Goal: Transaction & Acquisition: Book appointment/travel/reservation

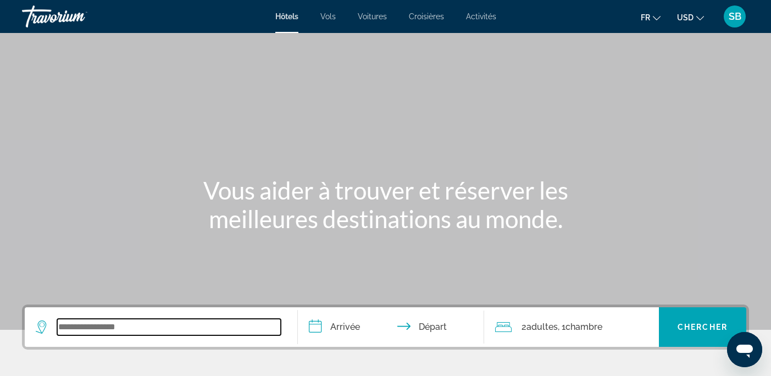
click at [86, 325] on input "Search widget" at bounding box center [169, 327] width 224 height 16
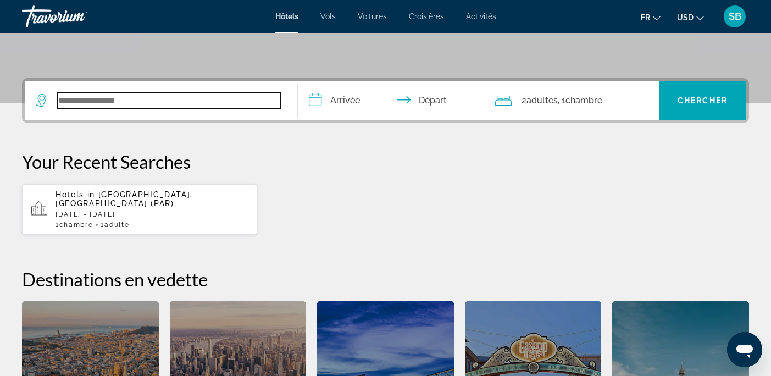
scroll to position [269, 0]
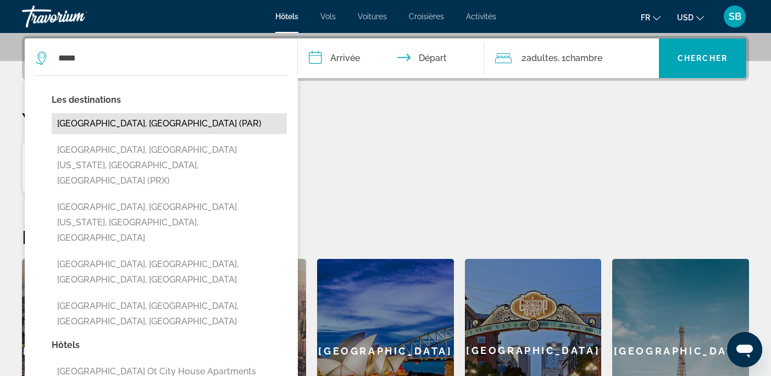
click at [70, 122] on button "[GEOGRAPHIC_DATA], [GEOGRAPHIC_DATA] (PAR)" at bounding box center [169, 123] width 235 height 21
type input "**********"
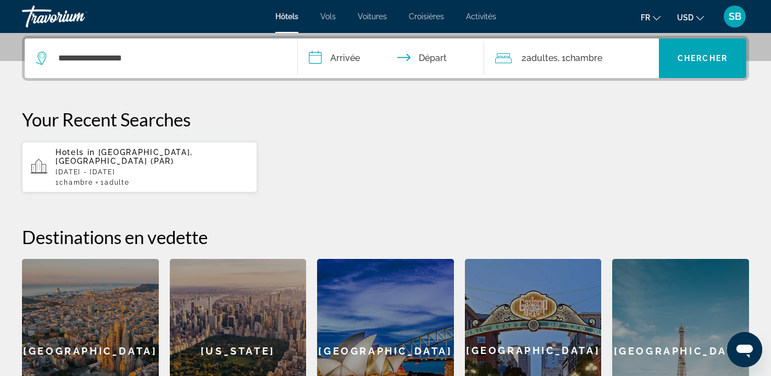
click at [317, 57] on input "**********" at bounding box center [393, 59] width 190 height 43
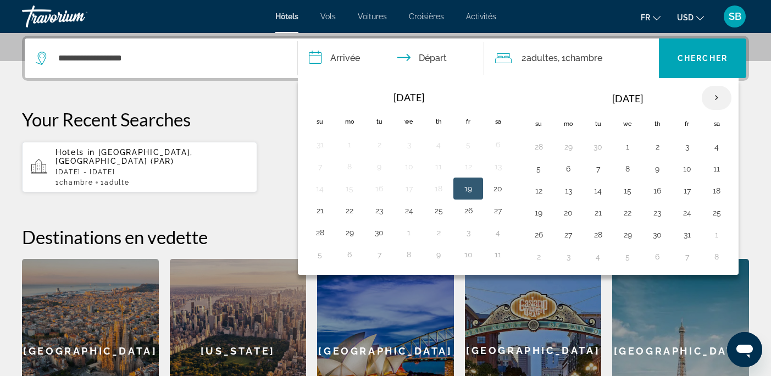
click at [717, 101] on th "Next month" at bounding box center [717, 98] width 30 height 24
click at [687, 216] on button "21" at bounding box center [687, 212] width 18 height 15
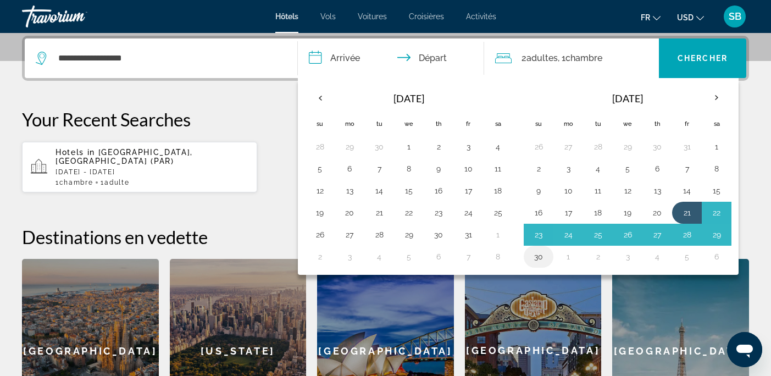
click at [540, 258] on button "30" at bounding box center [539, 256] width 18 height 15
type input "**********"
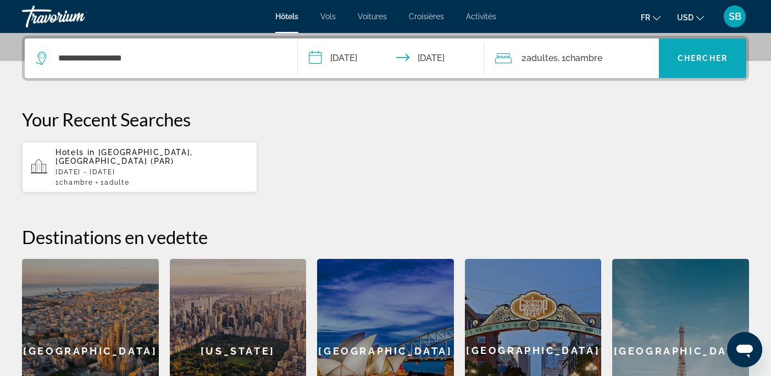
click at [701, 53] on span "Search widget" at bounding box center [702, 58] width 87 height 26
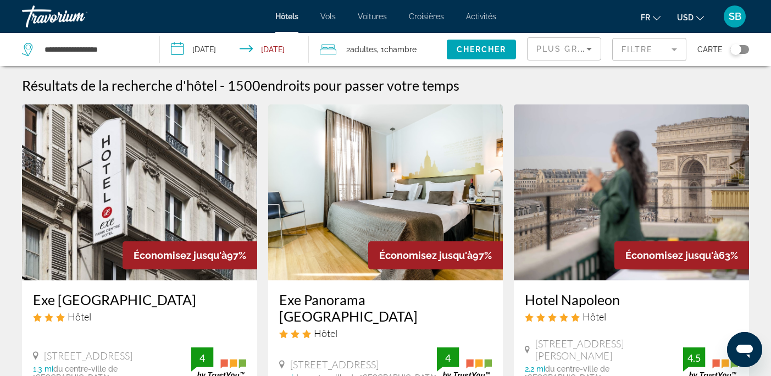
click at [585, 49] on icon "Sort by" at bounding box center [589, 48] width 13 height 13
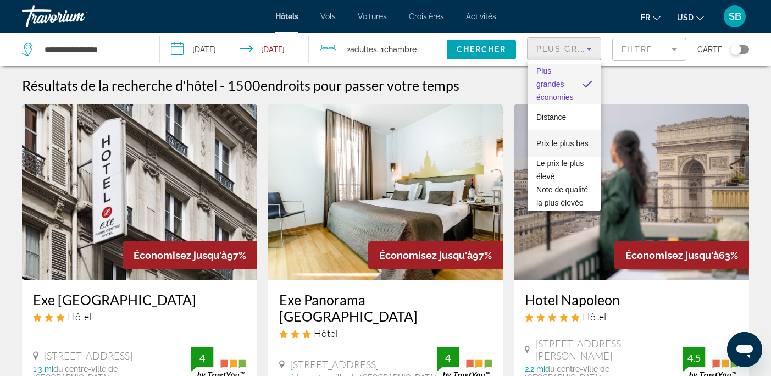
click at [567, 145] on span "Prix le plus bas" at bounding box center [562, 143] width 52 height 9
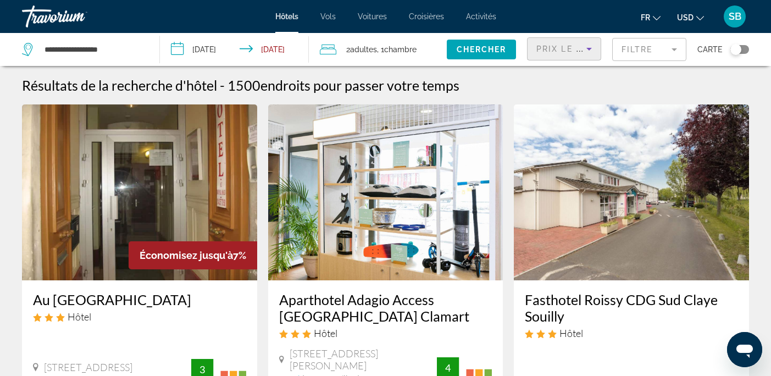
click at [699, 18] on icon "Change currency" at bounding box center [700, 18] width 8 height 4
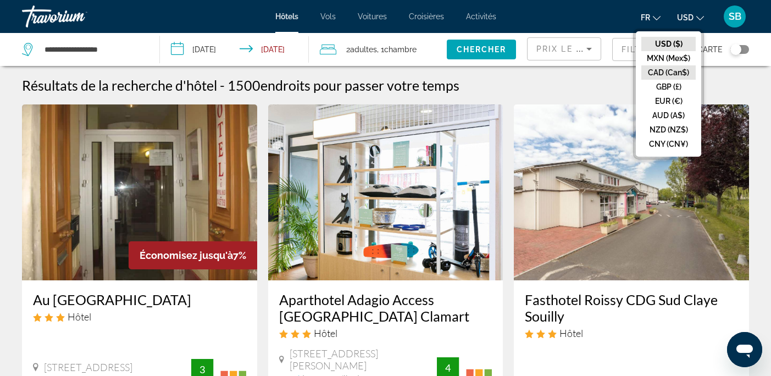
click at [666, 74] on button "CAD (Can$)" at bounding box center [668, 72] width 54 height 14
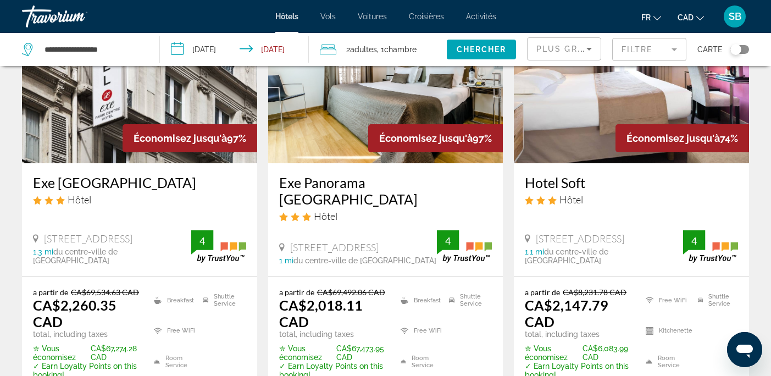
scroll to position [117, 0]
click at [590, 49] on icon "Sort by" at bounding box center [588, 49] width 5 height 3
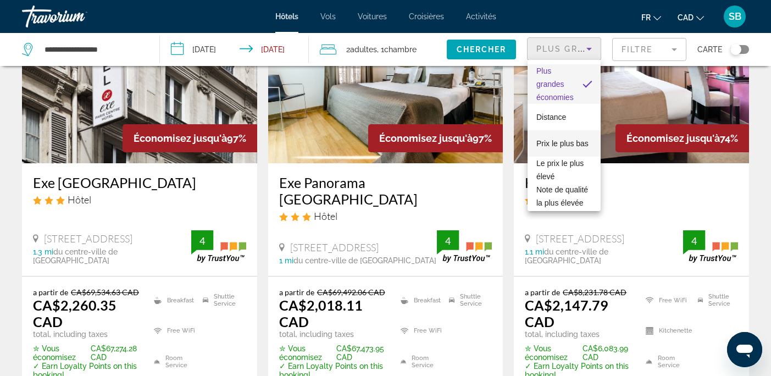
click at [570, 142] on span "Prix le plus bas" at bounding box center [562, 143] width 52 height 9
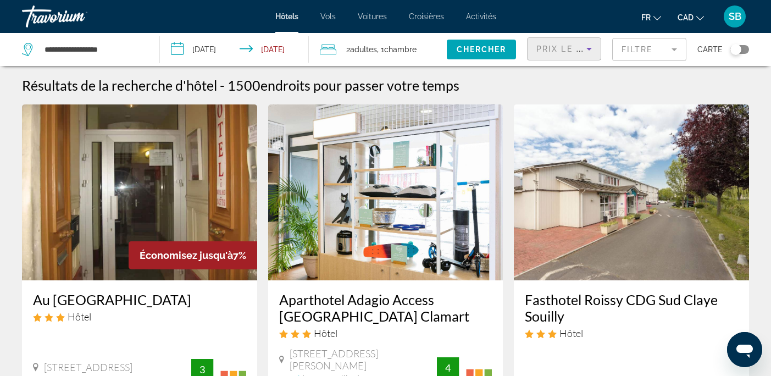
click at [167, 165] on img "Main content" at bounding box center [139, 192] width 235 height 176
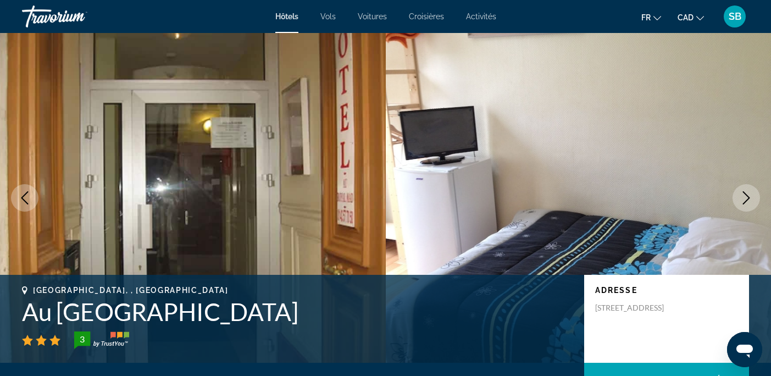
click at [750, 193] on icon "Next image" at bounding box center [746, 197] width 13 height 13
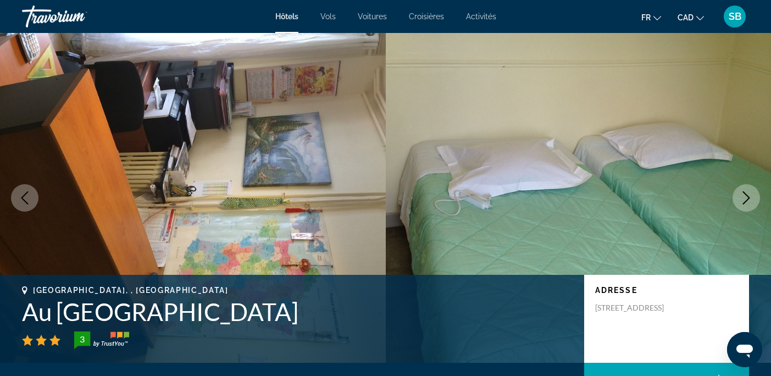
click at [750, 194] on icon "Next image" at bounding box center [746, 197] width 13 height 13
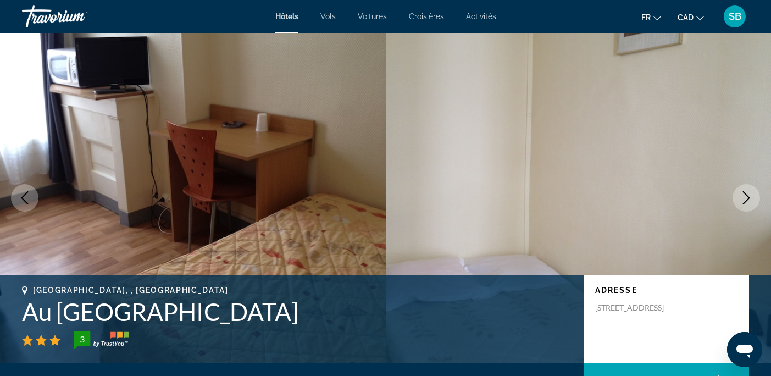
click at [750, 194] on icon "Next image" at bounding box center [746, 197] width 13 height 13
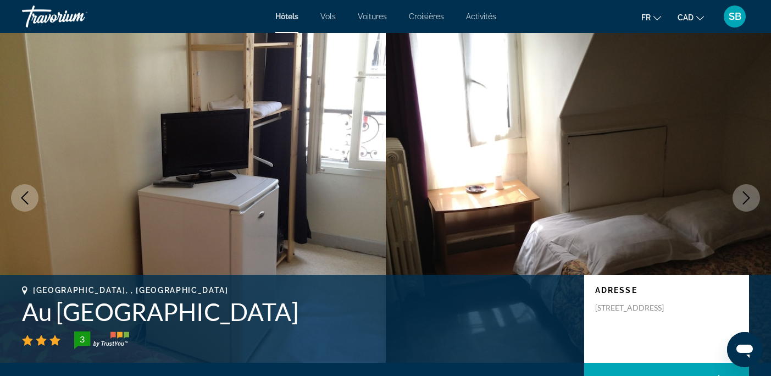
click at [750, 194] on icon "Next image" at bounding box center [746, 197] width 13 height 13
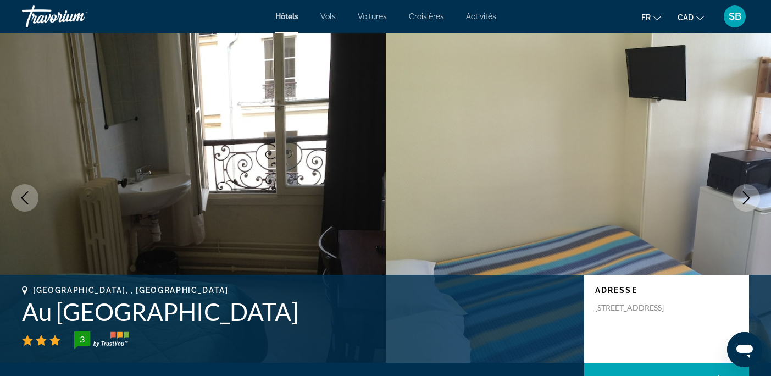
click at [750, 194] on icon "Next image" at bounding box center [746, 197] width 13 height 13
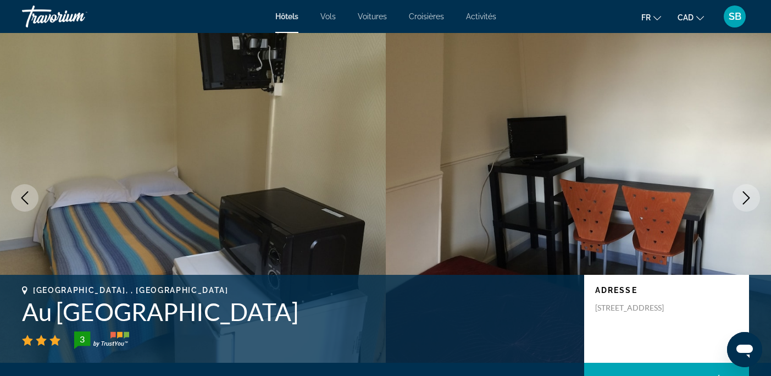
click at [750, 194] on icon "Next image" at bounding box center [746, 197] width 13 height 13
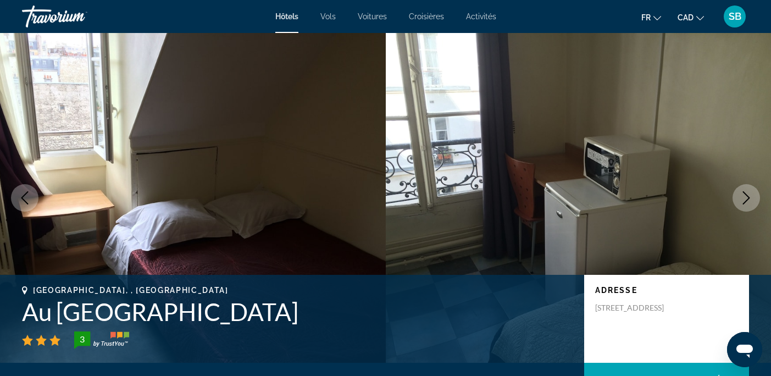
click at [750, 194] on icon "Next image" at bounding box center [746, 197] width 13 height 13
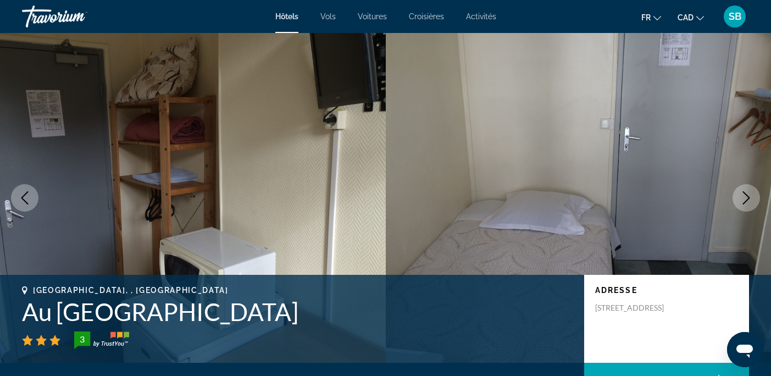
click at [750, 194] on icon "Next image" at bounding box center [746, 197] width 13 height 13
